Goal: Task Accomplishment & Management: Manage account settings

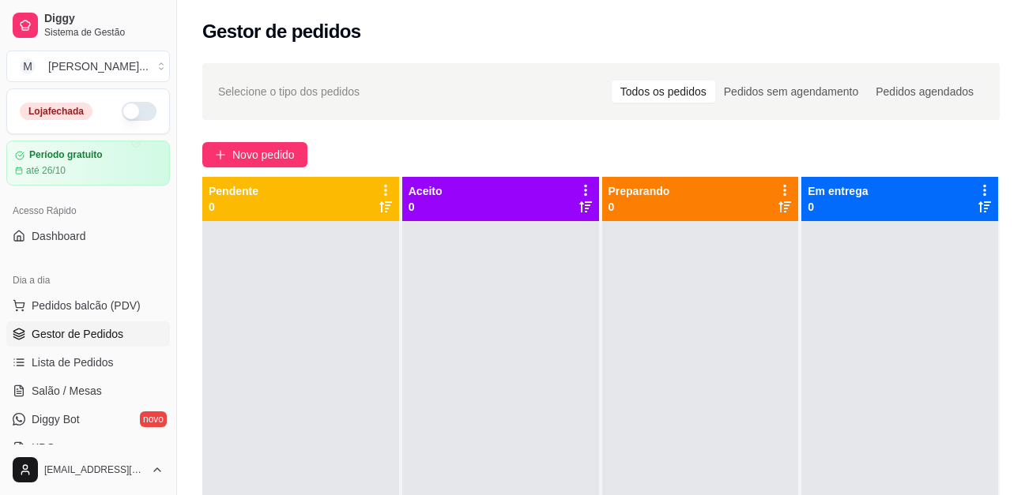
click at [122, 115] on button "button" at bounding box center [139, 111] width 35 height 19
click at [121, 302] on span "Pedidos balcão (PDV)" at bounding box center [86, 306] width 109 height 16
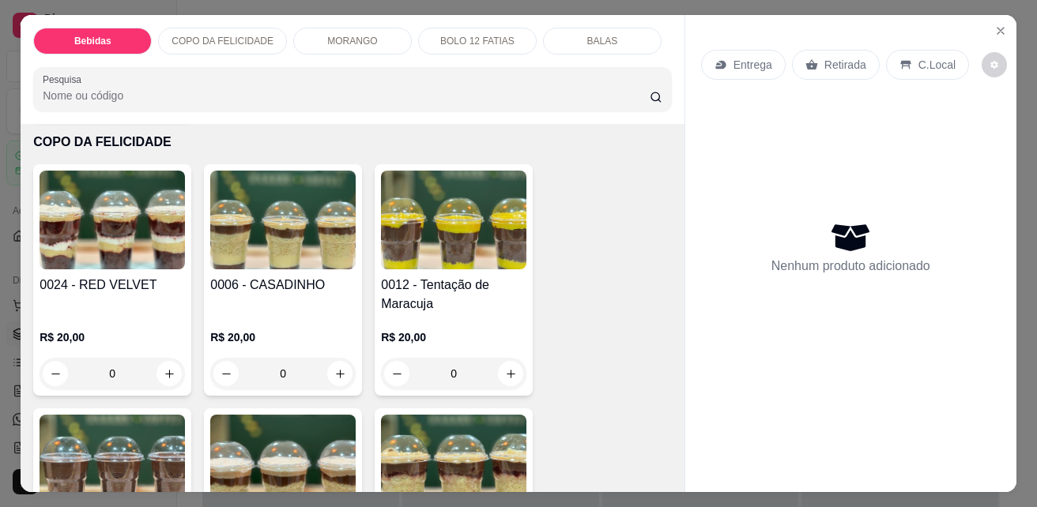
scroll to position [1264, 0]
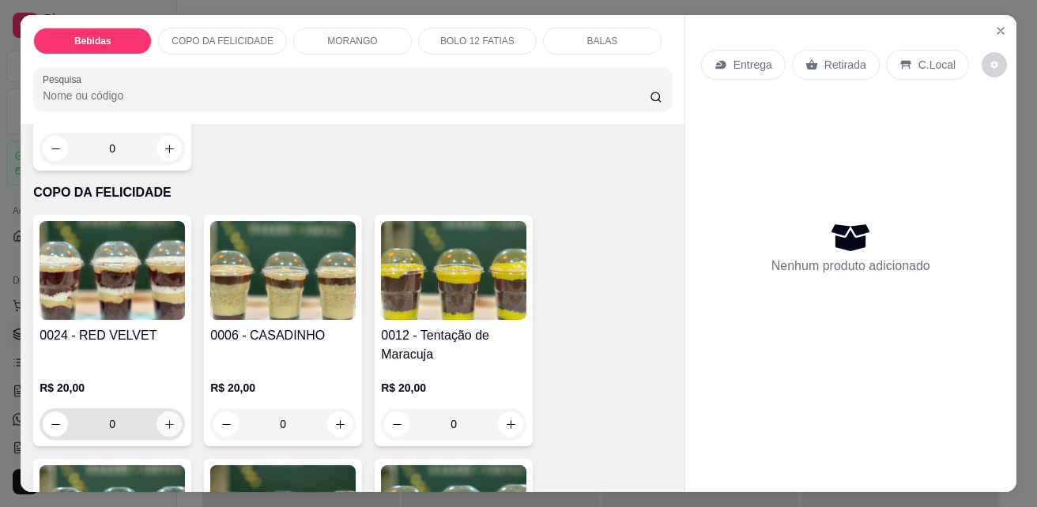
click at [165, 420] on icon "increase-product-quantity" at bounding box center [169, 424] width 9 height 9
type input "1"
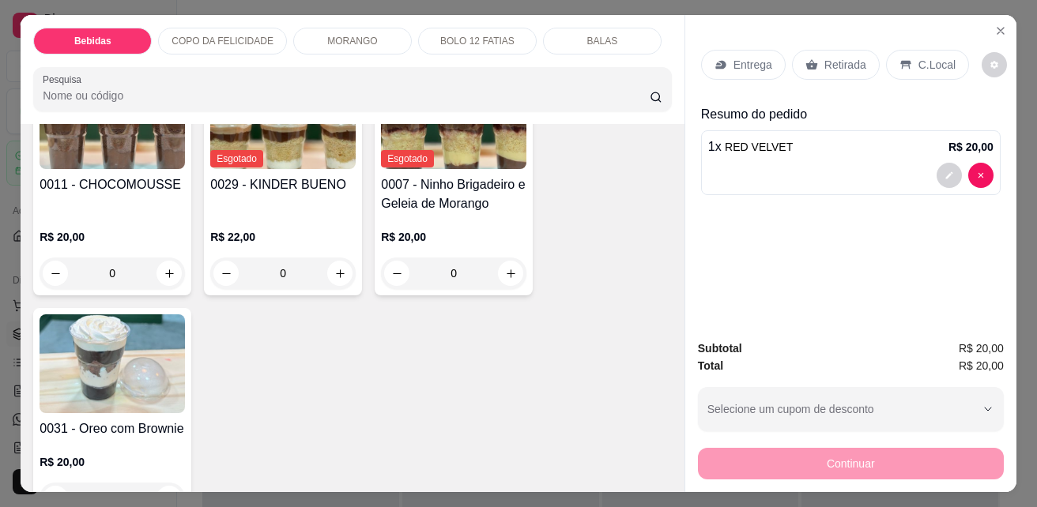
scroll to position [1739, 0]
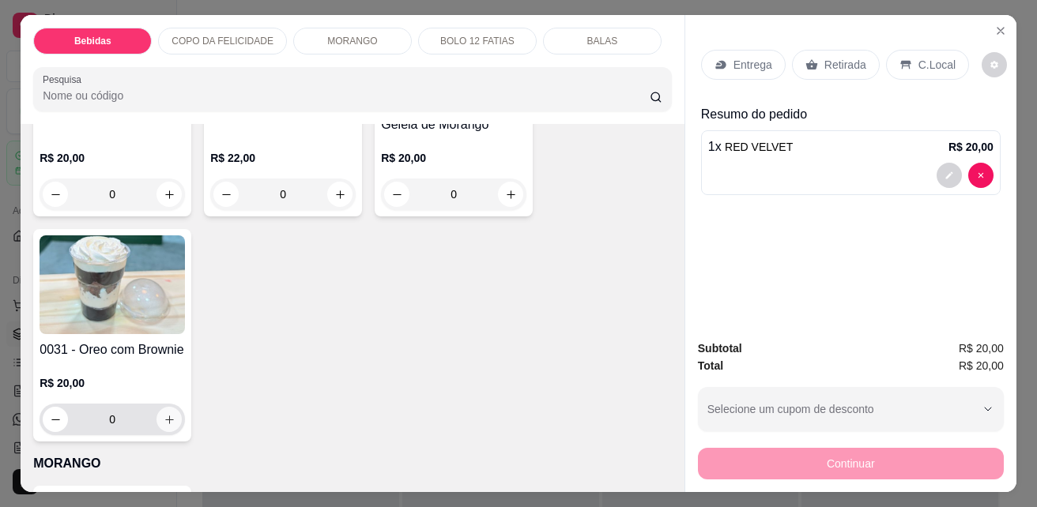
click at [164, 414] on icon "increase-product-quantity" at bounding box center [170, 420] width 12 height 12
type input "1"
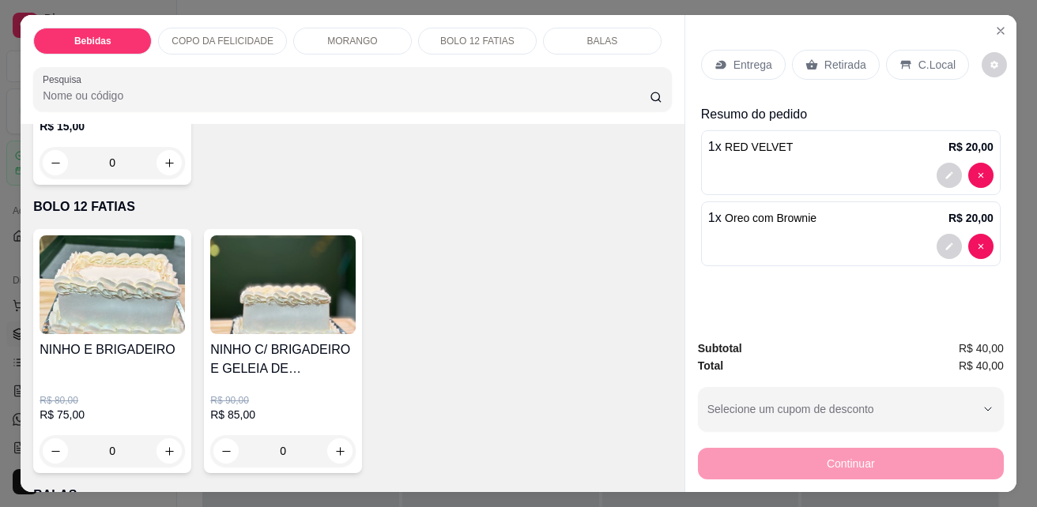
scroll to position [2055, 0]
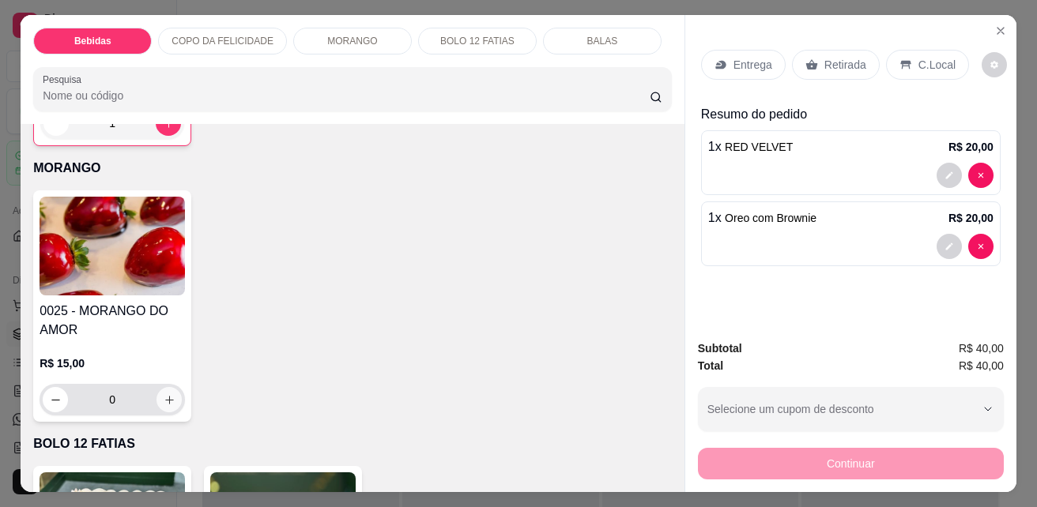
click at [156, 387] on button "increase-product-quantity" at bounding box center [168, 399] width 25 height 25
type input "1"
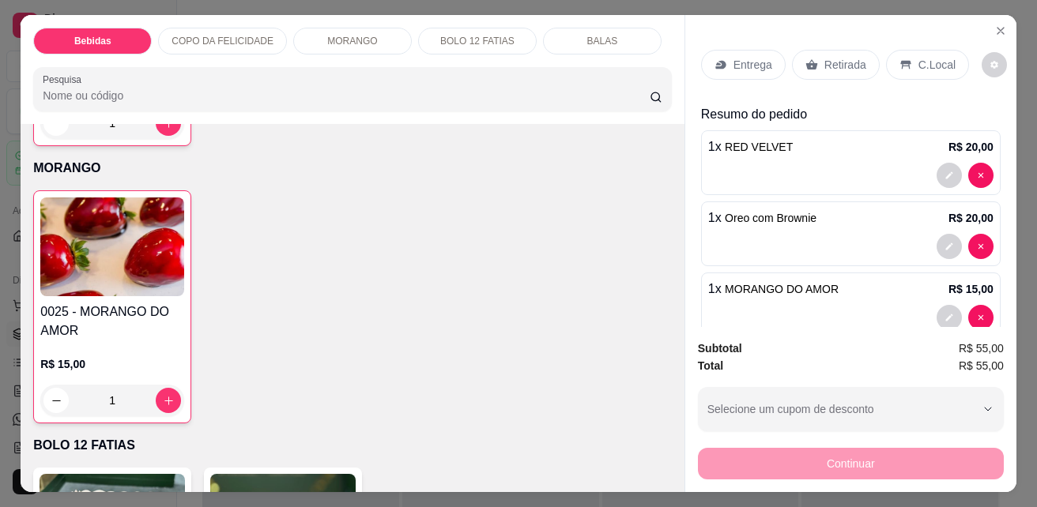
click at [813, 54] on div "Retirada" at bounding box center [836, 65] width 88 height 30
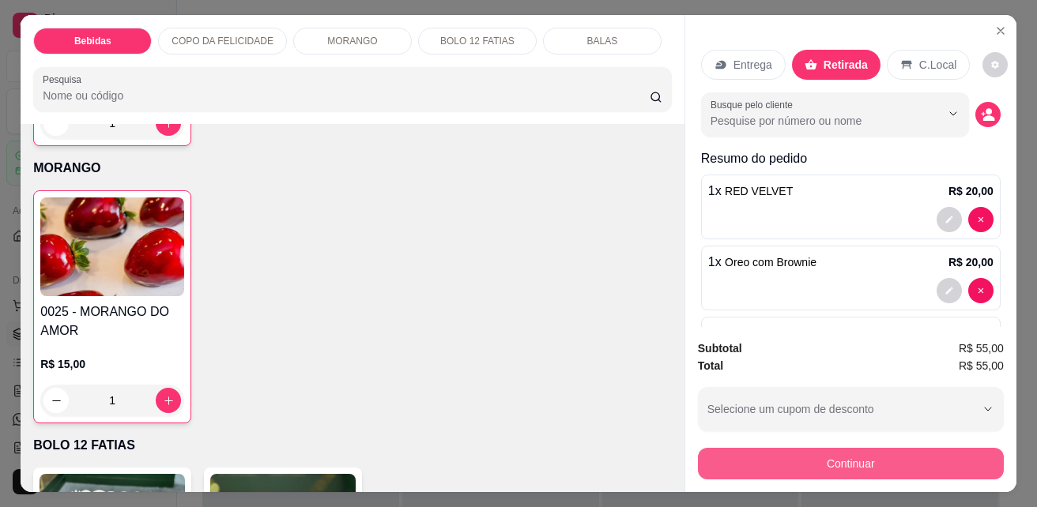
click at [839, 455] on button "Continuar" at bounding box center [851, 464] width 306 height 32
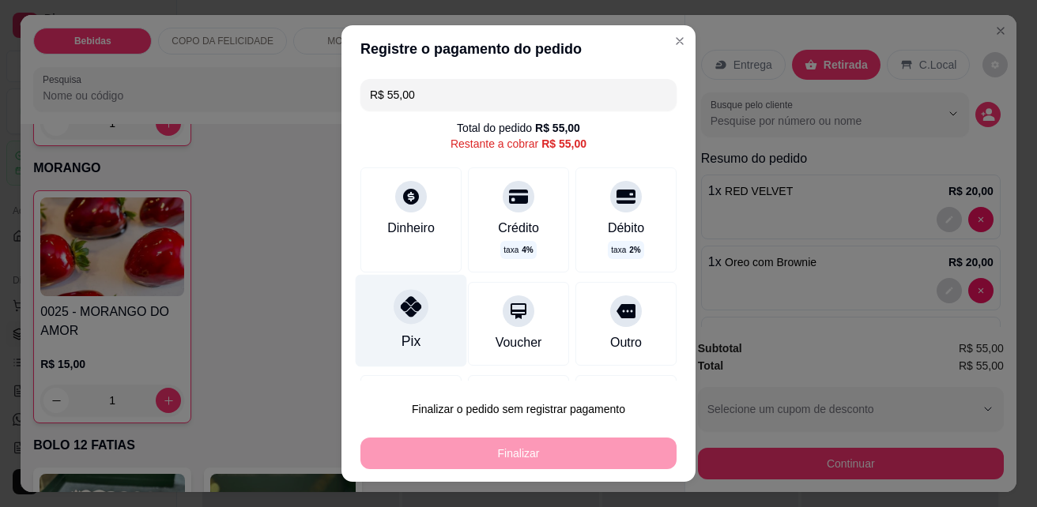
click at [418, 303] on div at bounding box center [411, 307] width 35 height 35
type input "R$ 0,00"
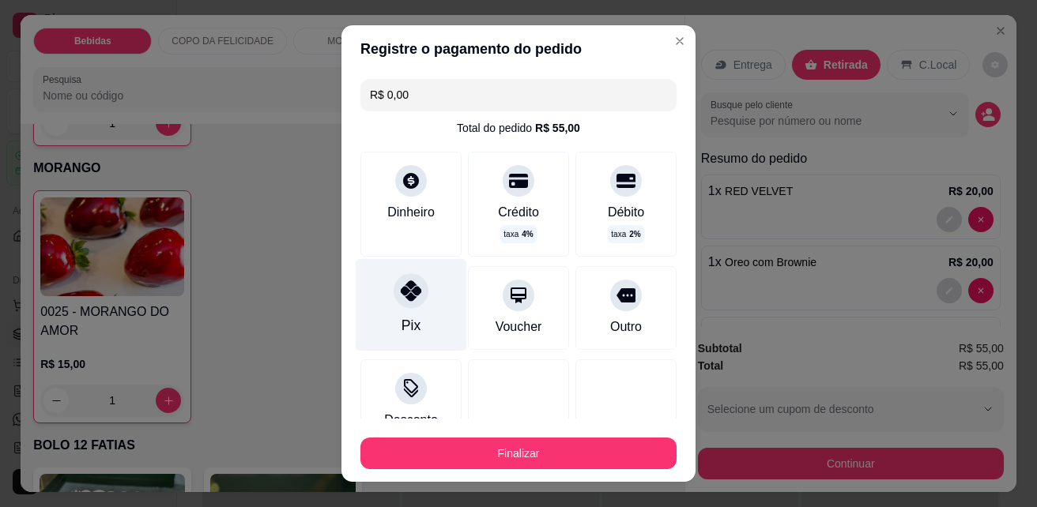
scroll to position [113, 0]
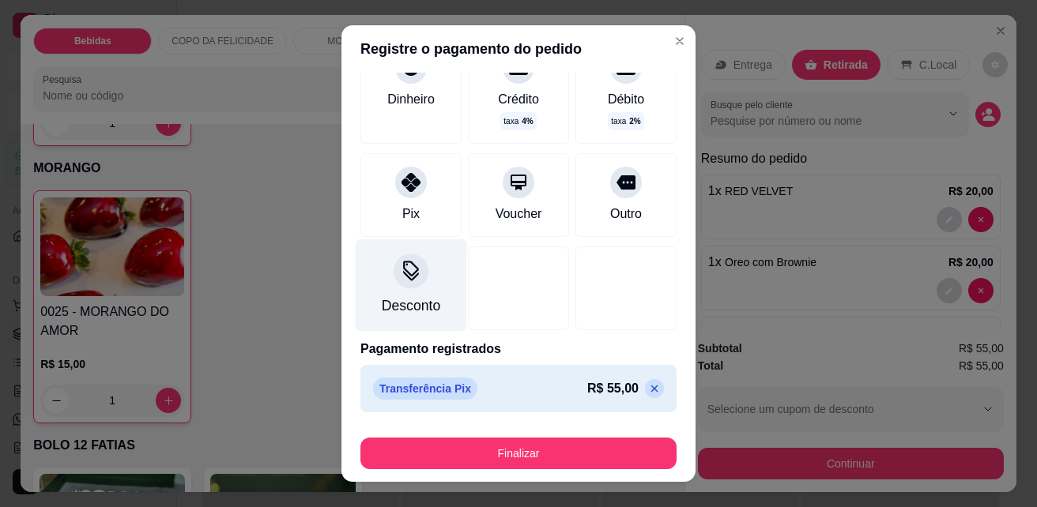
click at [402, 303] on div "Desconto" at bounding box center [411, 306] width 58 height 21
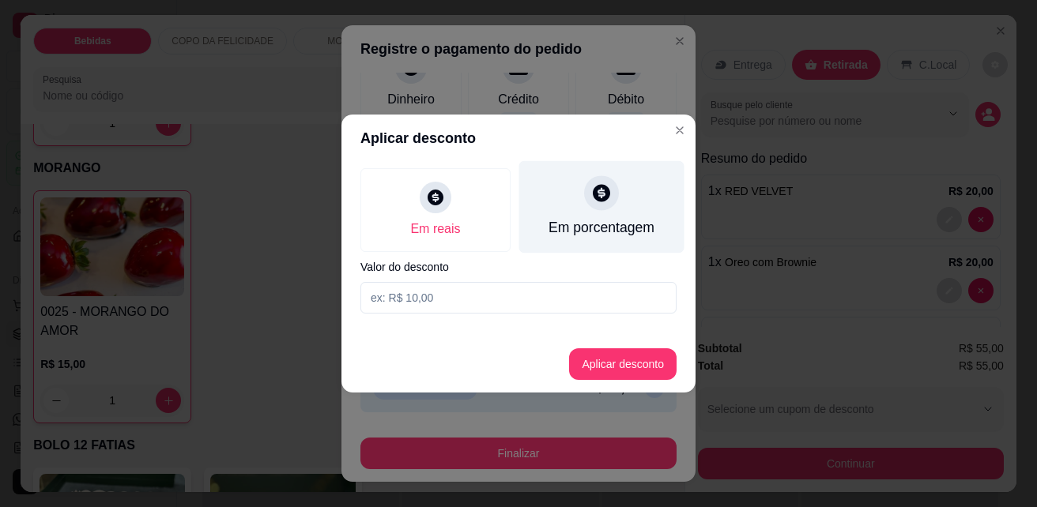
click at [597, 222] on div "Em porcentagem" at bounding box center [601, 227] width 106 height 21
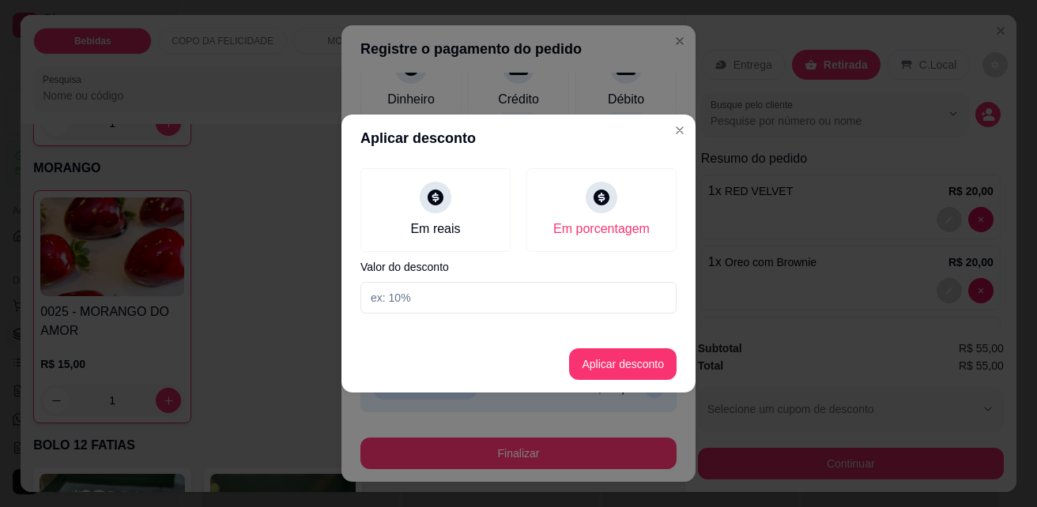
click at [488, 300] on input at bounding box center [518, 298] width 316 height 32
type input "1"
type input "5"
type input "1"
type input "%"
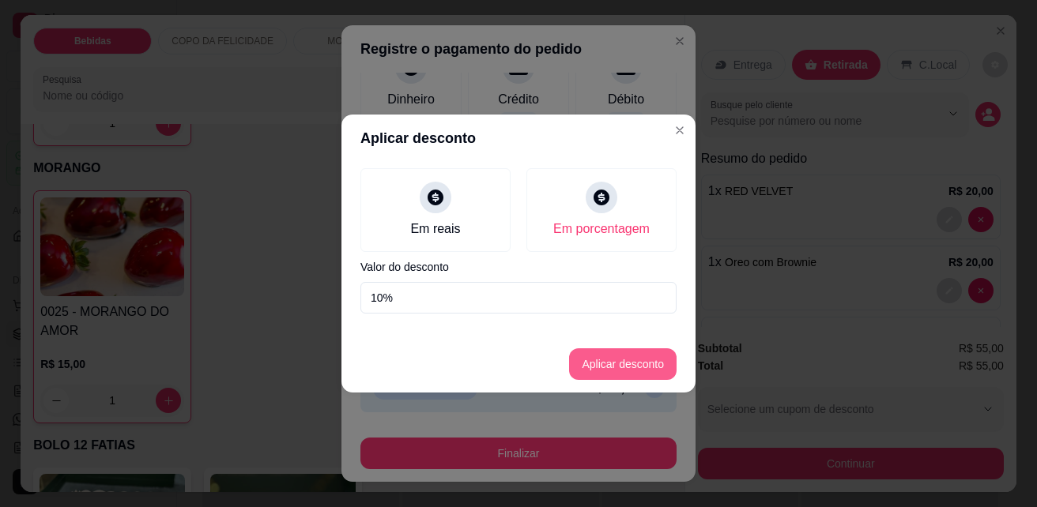
type input "10%"
click at [628, 356] on button "Aplicar desconto" at bounding box center [622, 365] width 107 height 32
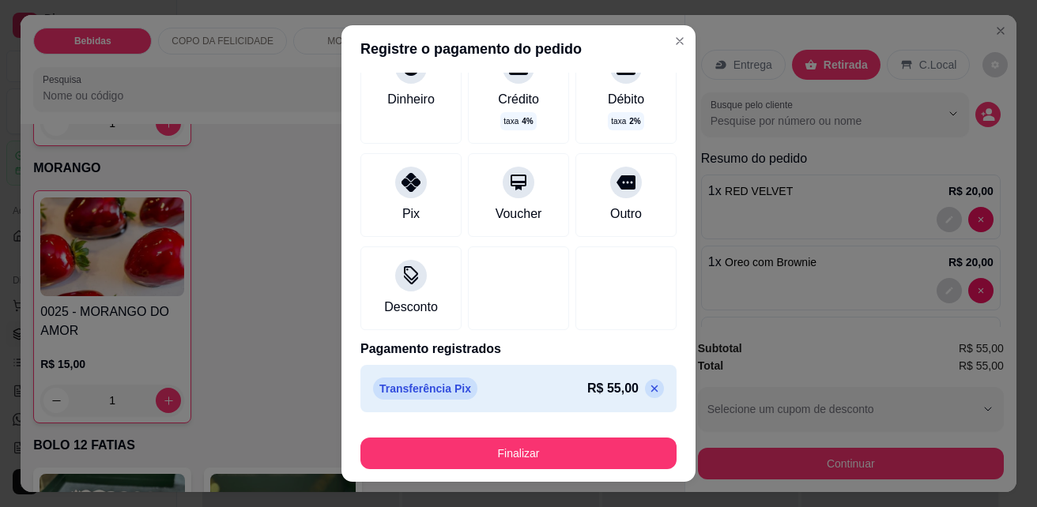
scroll to position [25, 0]
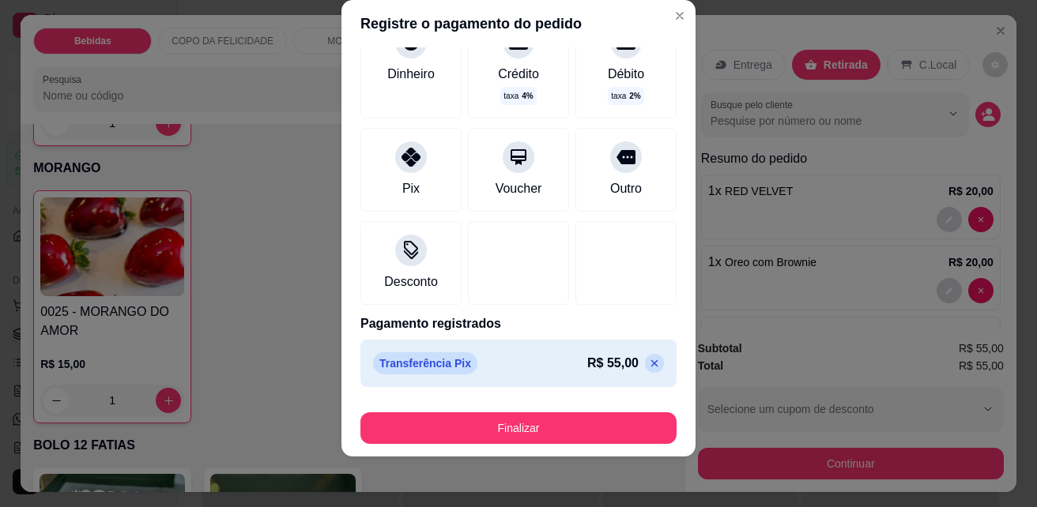
click at [648, 364] on icon at bounding box center [654, 363] width 13 height 13
type input "R$ 55,00"
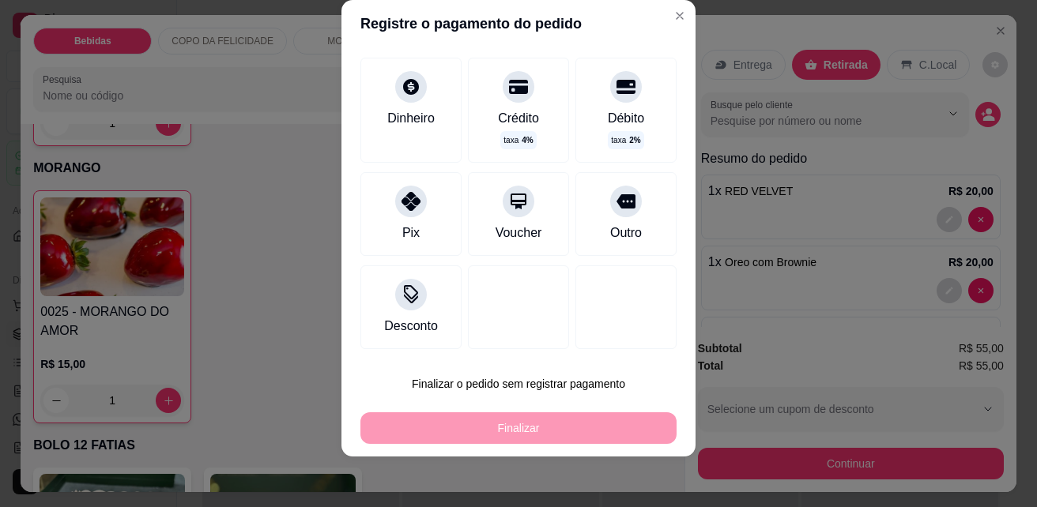
scroll to position [85, 0]
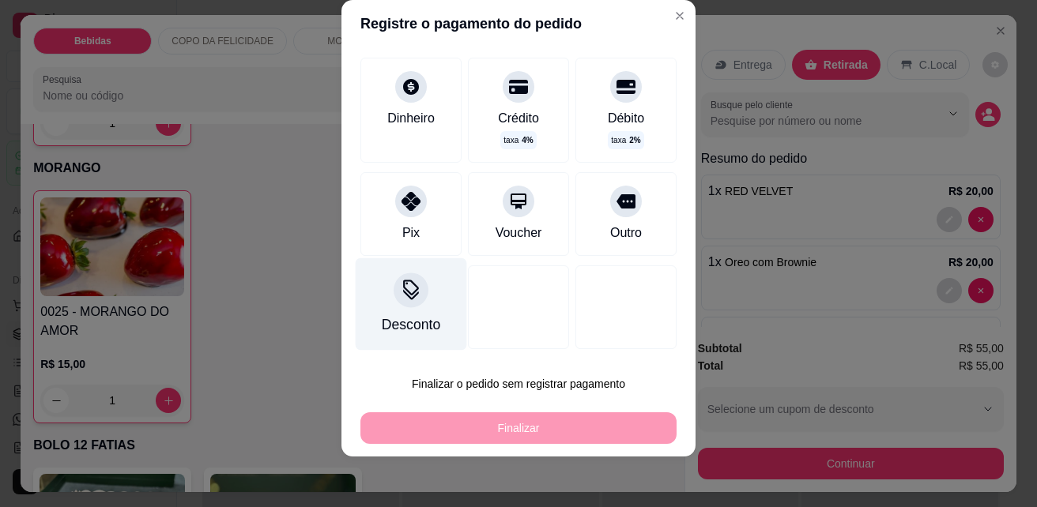
click at [403, 292] on icon at bounding box center [411, 288] width 16 height 16
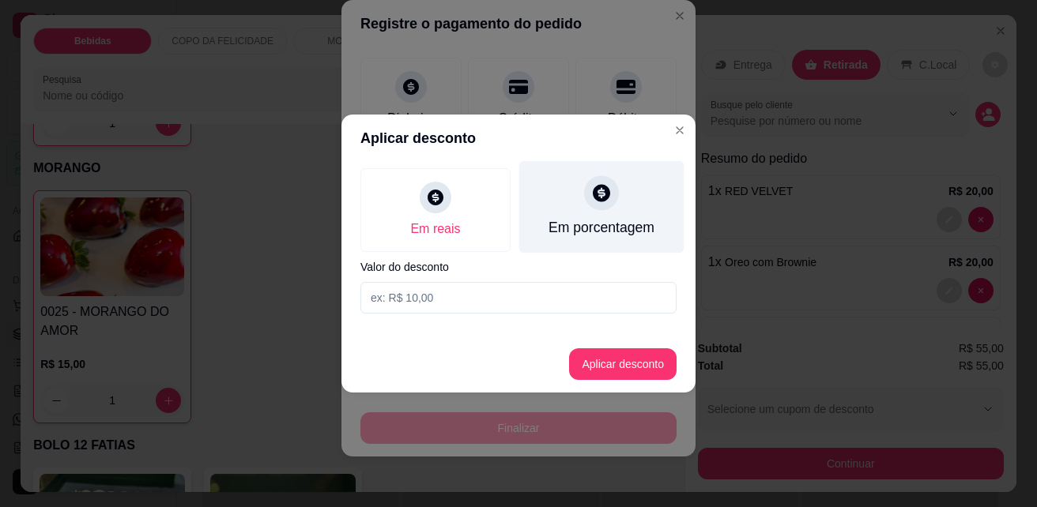
click at [610, 220] on div "Em porcentagem" at bounding box center [601, 227] width 106 height 21
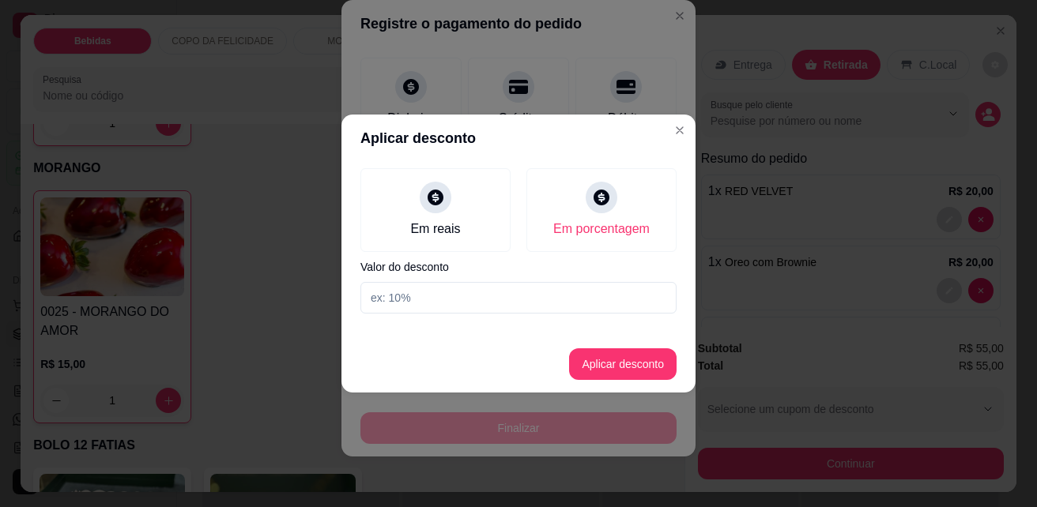
click at [471, 300] on input at bounding box center [518, 298] width 316 height 32
type input "10%"
click at [620, 363] on button "Aplicar desconto" at bounding box center [622, 365] width 107 height 32
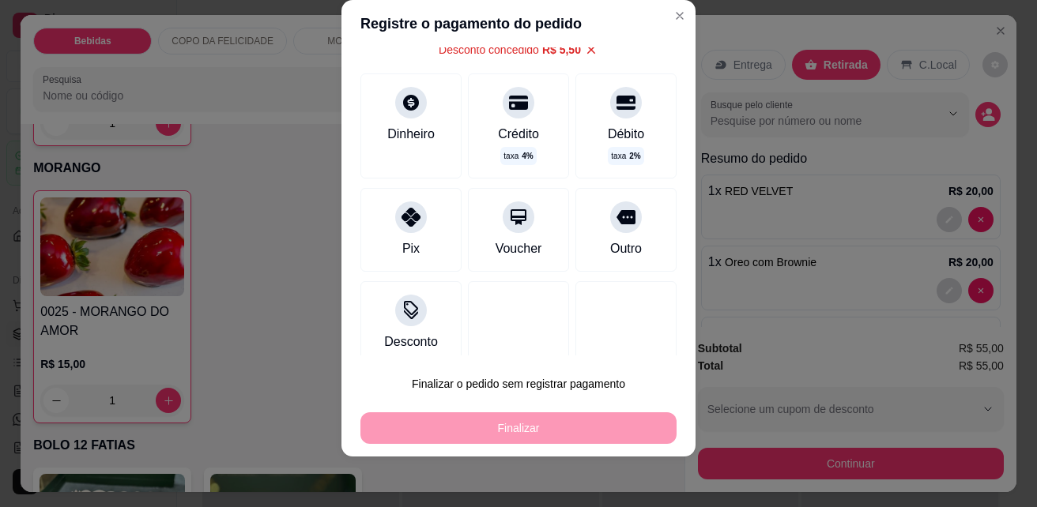
scroll to position [100, 0]
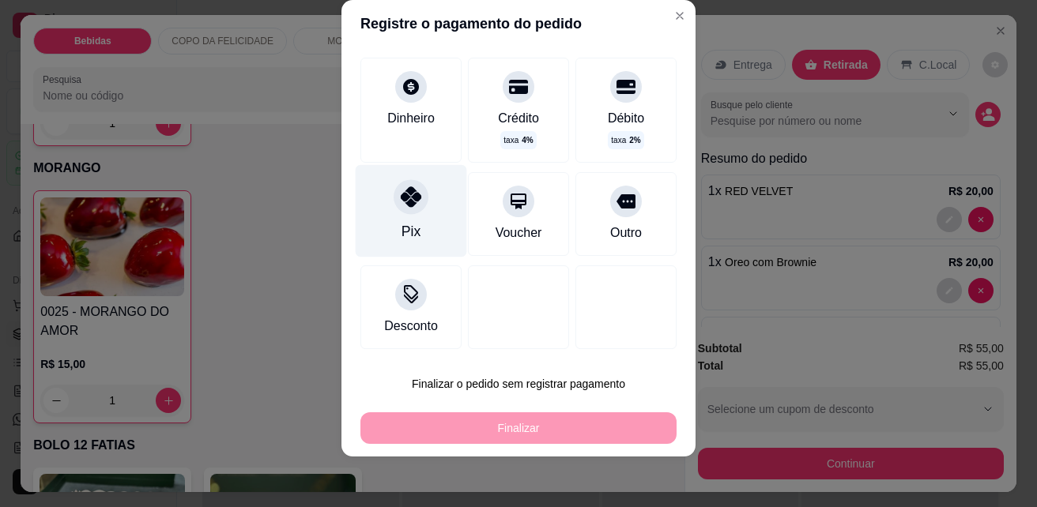
click at [401, 194] on icon at bounding box center [411, 196] width 21 height 21
type input "R$ 0,00"
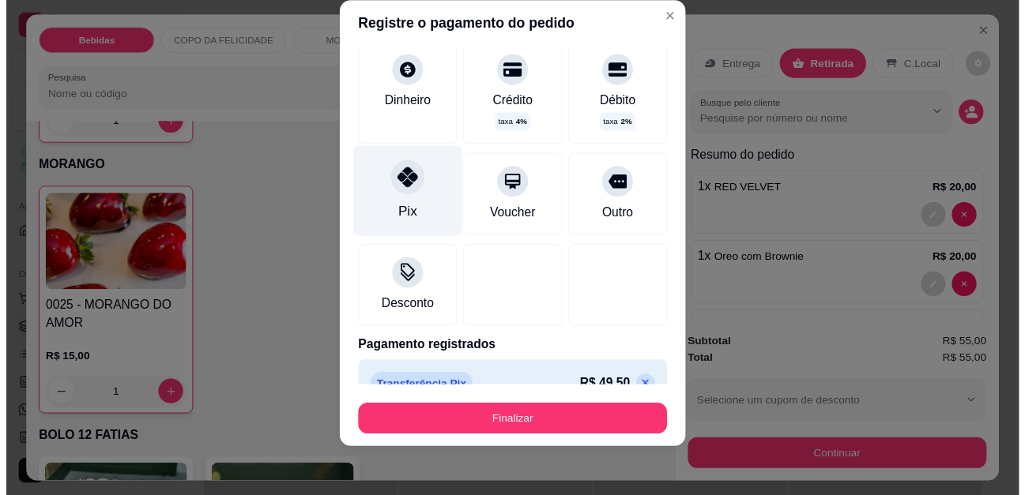
scroll to position [129, 0]
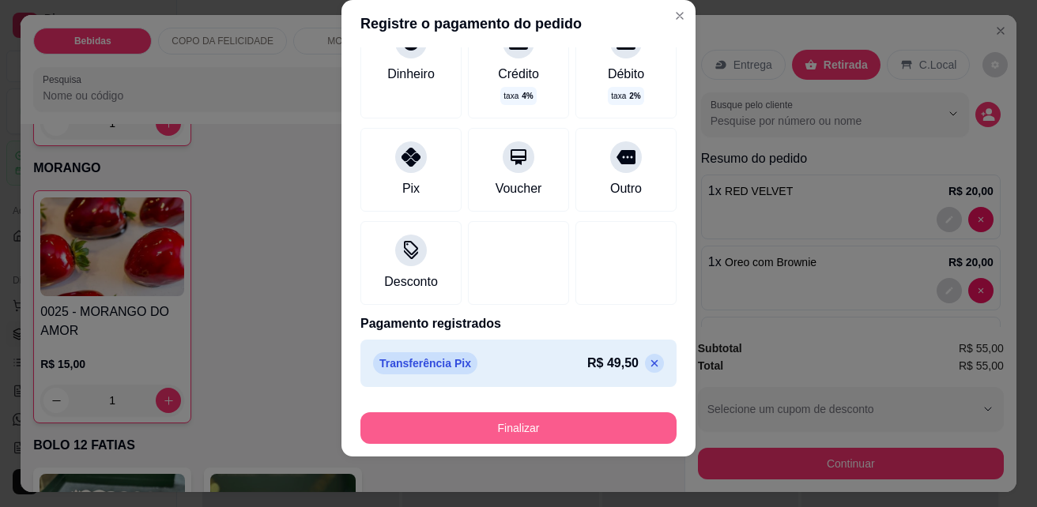
click at [576, 428] on button "Finalizar" at bounding box center [518, 429] width 316 height 32
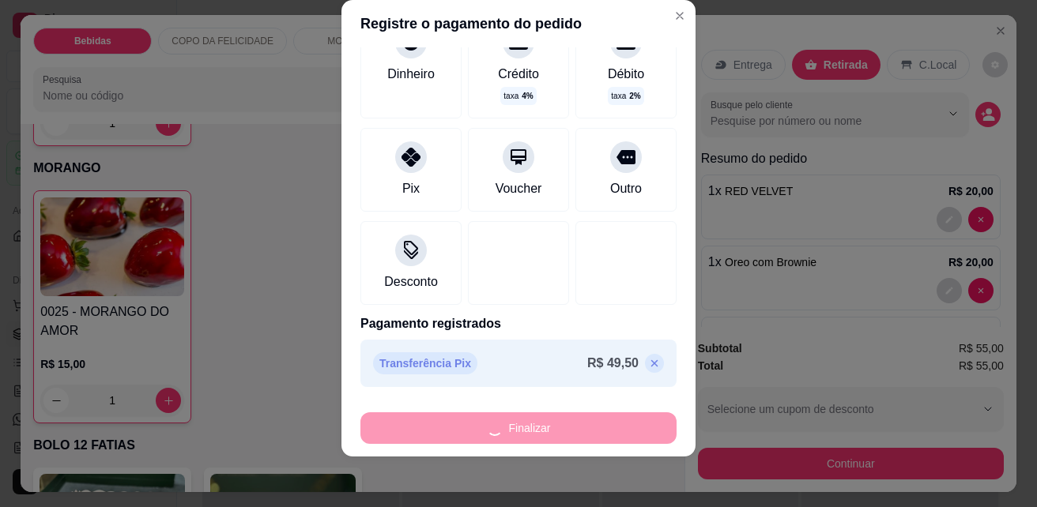
type input "0"
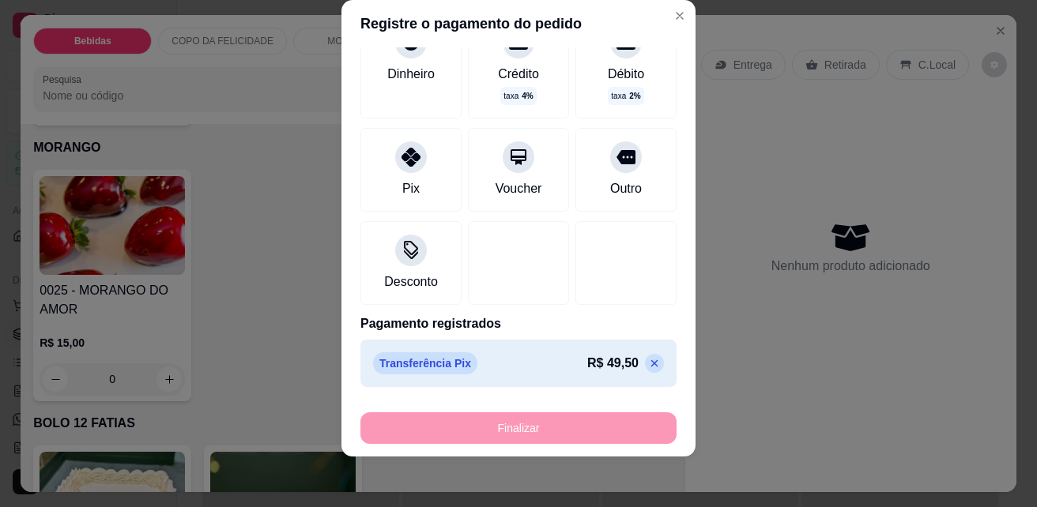
type input "-R$ 55,00"
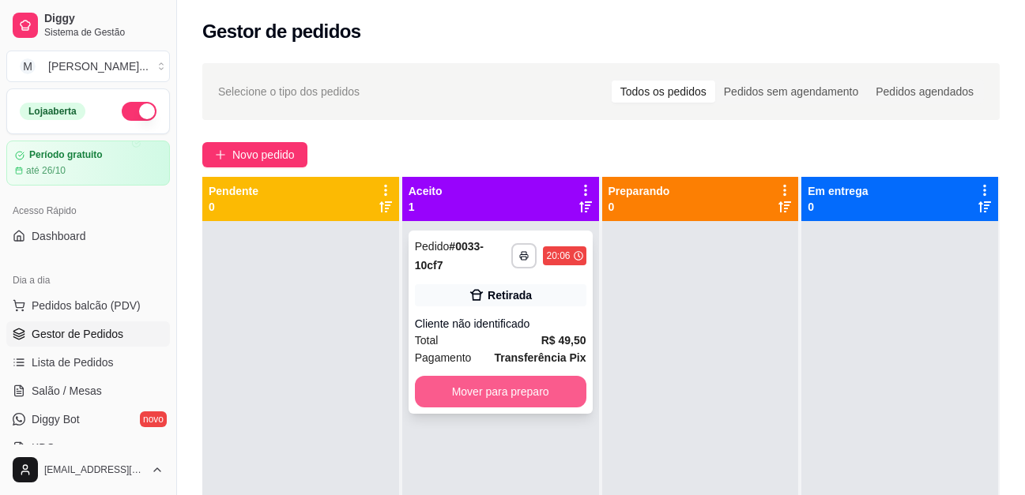
click at [537, 395] on button "Mover para preparo" at bounding box center [500, 392] width 171 height 32
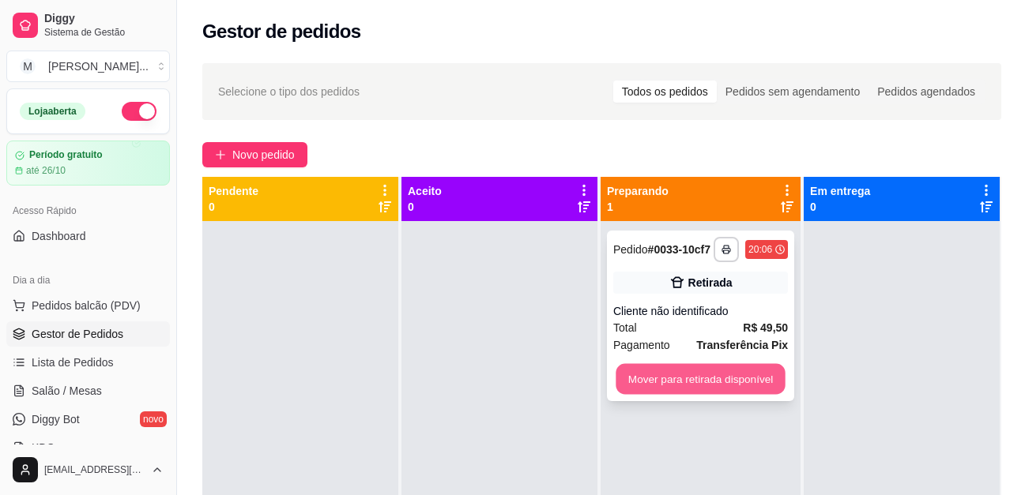
click at [710, 383] on button "Mover para retirada disponível" at bounding box center [700, 379] width 169 height 31
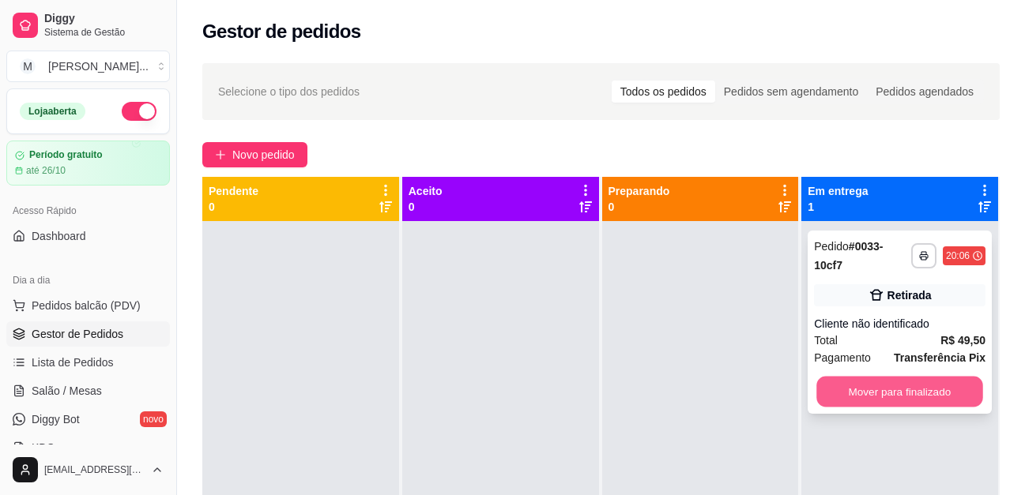
click at [869, 394] on button "Mover para finalizado" at bounding box center [900, 392] width 166 height 31
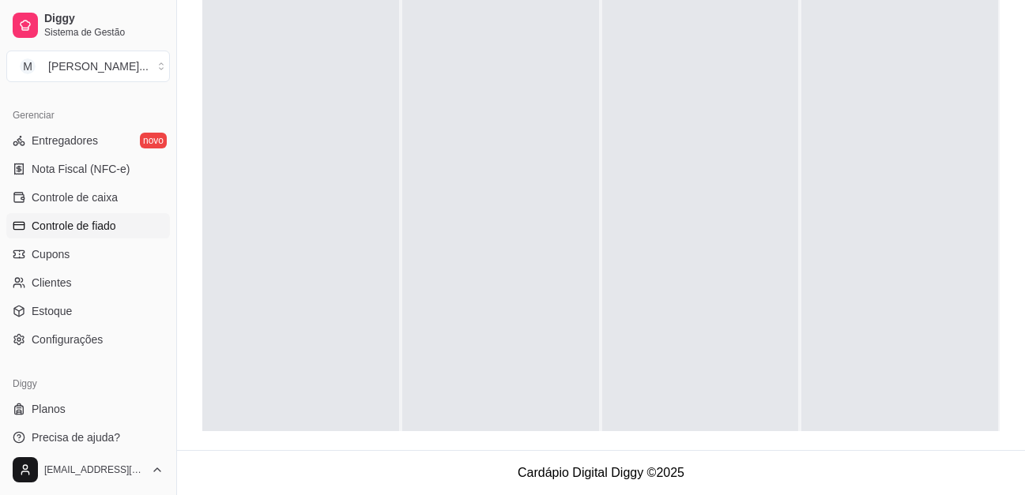
scroll to position [253, 0]
click at [939, 263] on div at bounding box center [899, 227] width 197 height 495
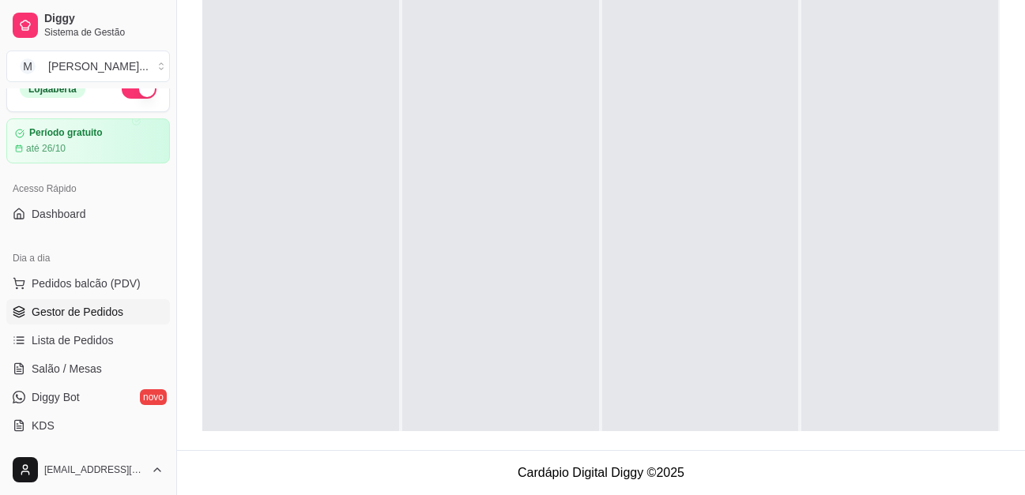
scroll to position [0, 0]
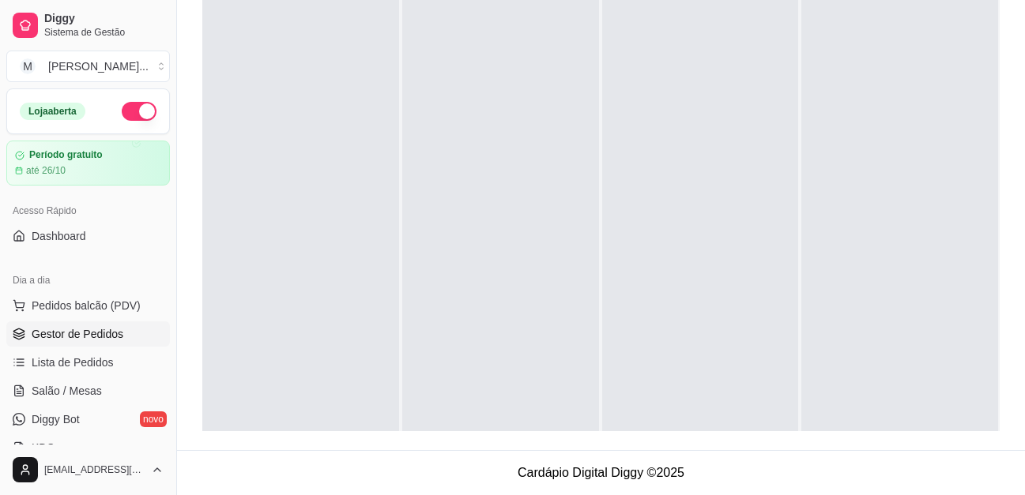
click at [98, 332] on span "Gestor de Pedidos" at bounding box center [78, 334] width 92 height 16
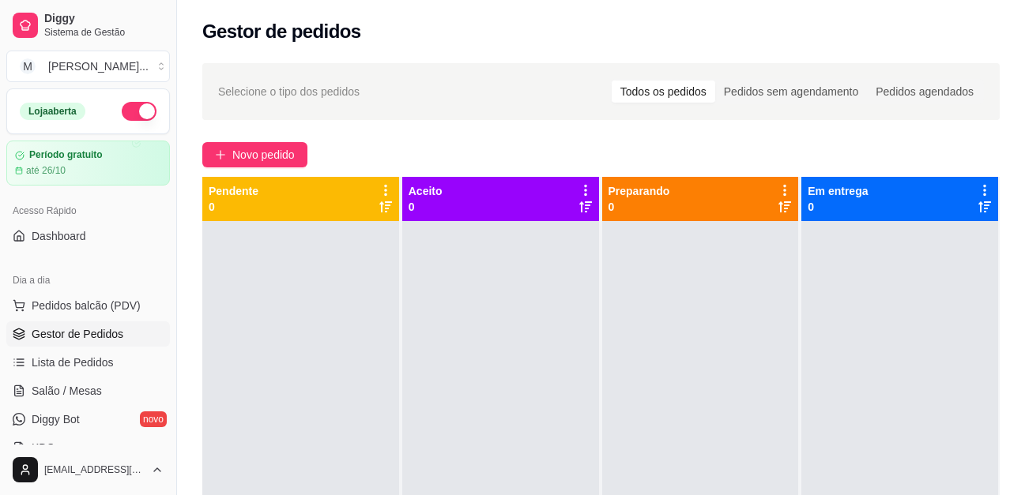
drag, startPoint x: 961, startPoint y: 139, endPoint x: 951, endPoint y: 139, distance: 9.5
click at [961, 139] on div "Selecione o tipo dos pedidos Todos os pedidos Pedidos sem agendamento Pedidos a…" at bounding box center [601, 373] width 848 height 638
click at [932, 305] on div at bounding box center [899, 468] width 197 height 495
drag, startPoint x: 921, startPoint y: 100, endPoint x: 808, endPoint y: 107, distance: 113.2
click at [921, 100] on div "Pedidos agendados" at bounding box center [924, 92] width 115 height 22
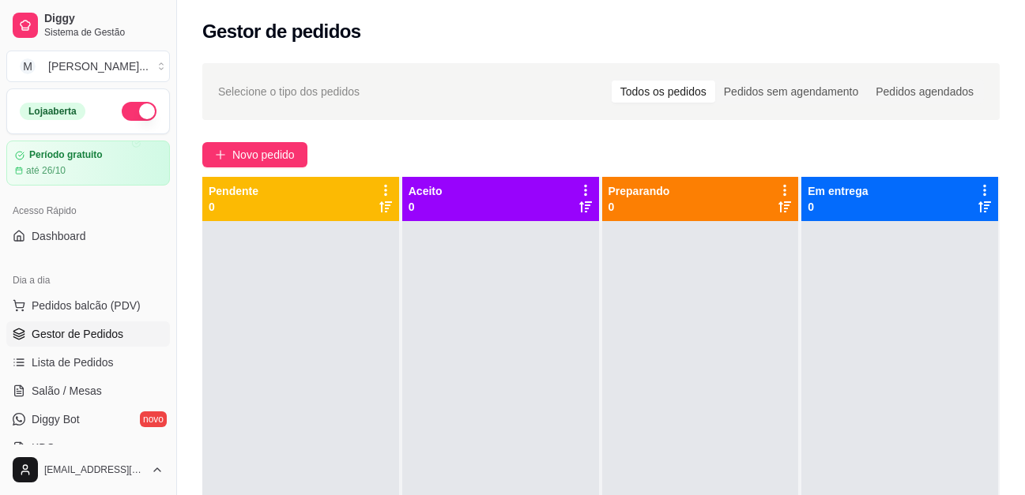
click at [867, 81] on input "Pedidos agendados" at bounding box center [867, 81] width 0 height 0
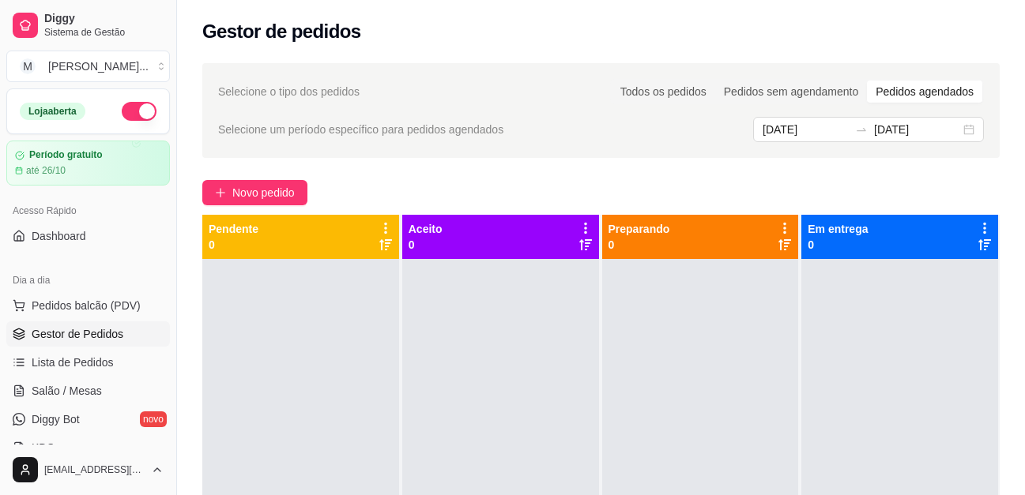
click at [124, 107] on button "button" at bounding box center [139, 111] width 35 height 19
click at [901, 51] on div "Gestor de pedidos" at bounding box center [601, 27] width 848 height 54
